Goal: Navigation & Orientation: Go to known website

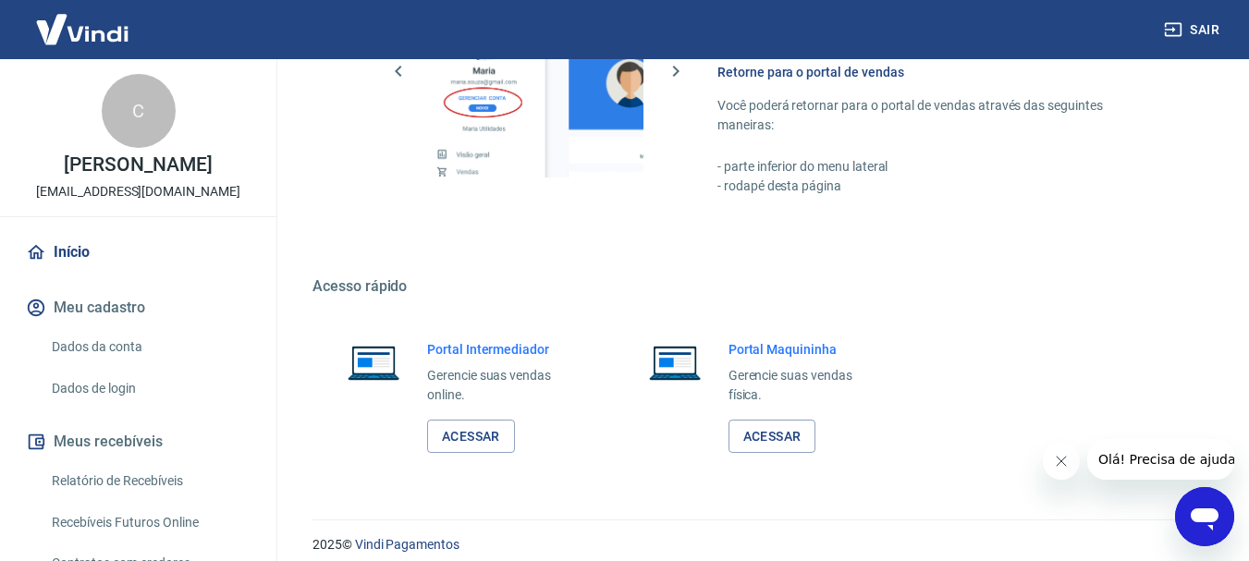
scroll to position [1148, 0]
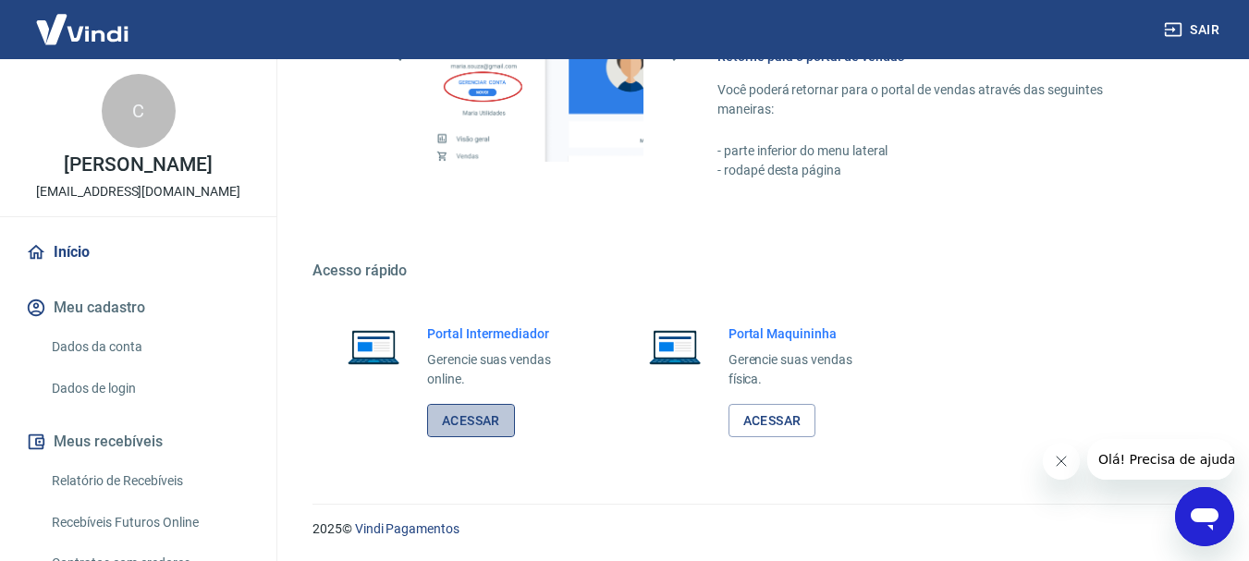
click at [482, 425] on link "Acessar" at bounding box center [471, 421] width 88 height 34
